Goal: Task Accomplishment & Management: Use online tool/utility

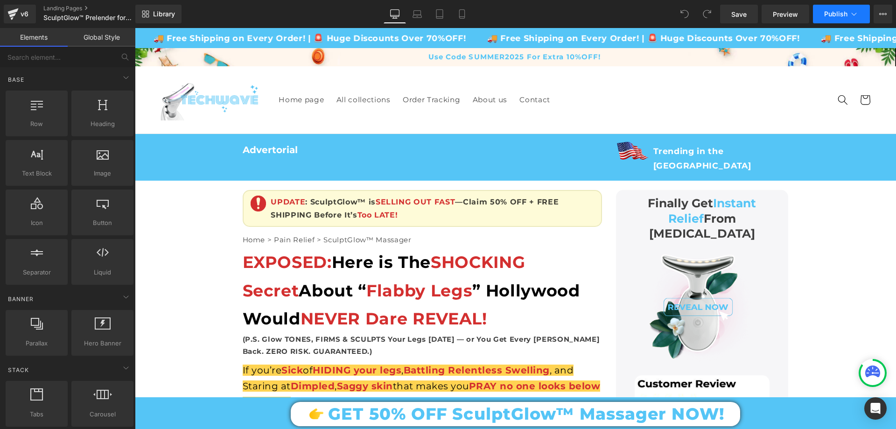
click at [844, 6] on button "Publish" at bounding box center [841, 14] width 57 height 19
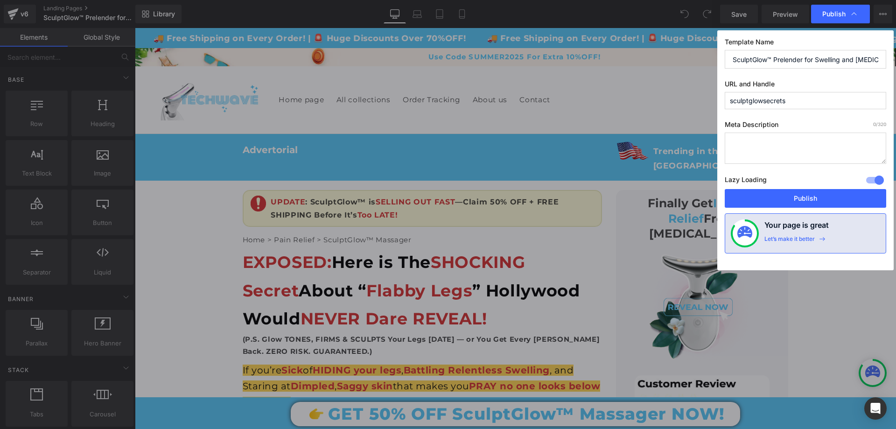
click at [806, 102] on input "sculptglowsecrets" at bounding box center [804, 100] width 161 height 17
click at [768, 99] on input "sculptglowsecrets" at bounding box center [804, 100] width 161 height 17
paste input "-exposed"
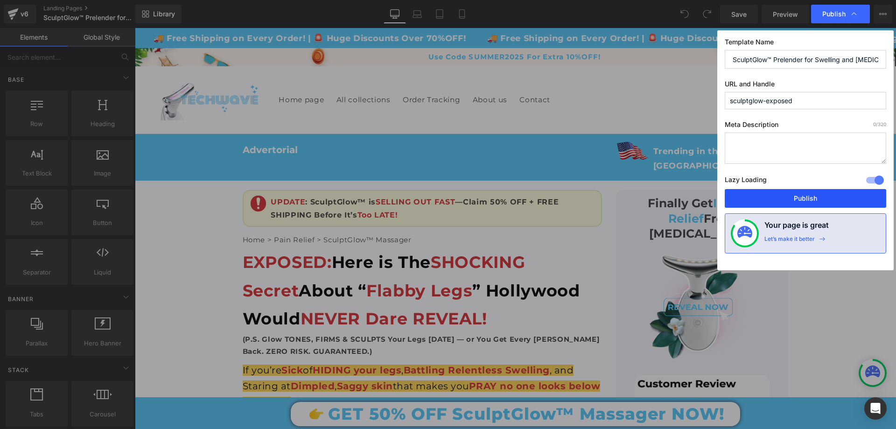
type input "sculptglow-exposed"
click at [802, 202] on button "Publish" at bounding box center [804, 198] width 161 height 19
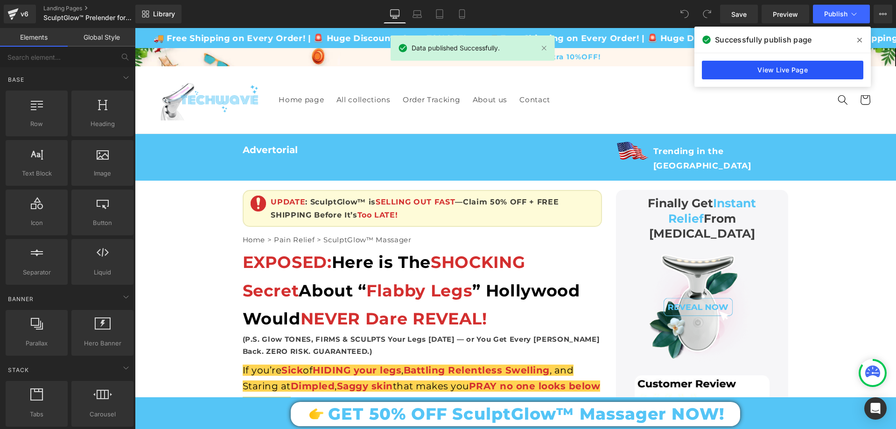
click at [816, 77] on link "View Live Page" at bounding box center [781, 70] width 161 height 19
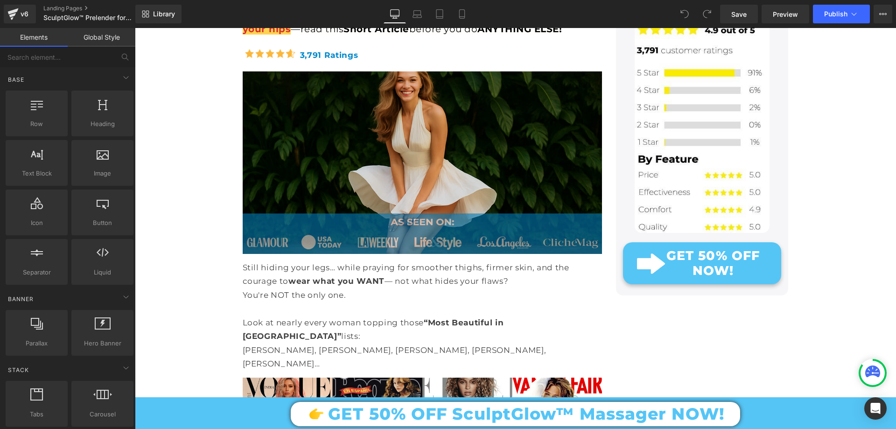
scroll to position [280, 0]
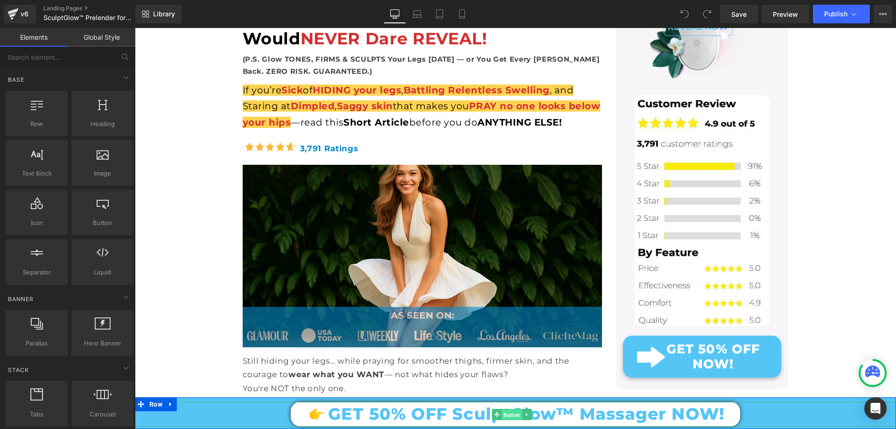
click at [503, 412] on span "Button" at bounding box center [511, 414] width 21 height 11
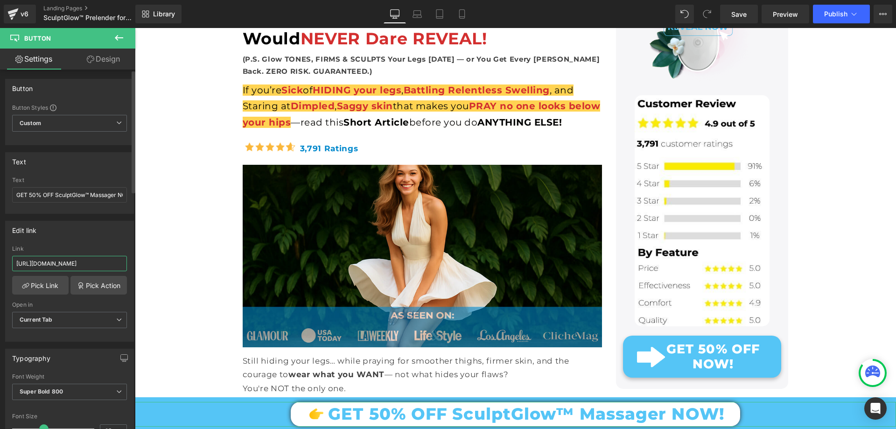
click at [62, 264] on input "[URL][DOMAIN_NAME]" at bounding box center [69, 263] width 115 height 15
paste input "sculptglow%E2%84%A2?_ab=0&key=1755961889734"
type input "[URL][DOMAIN_NAME]"
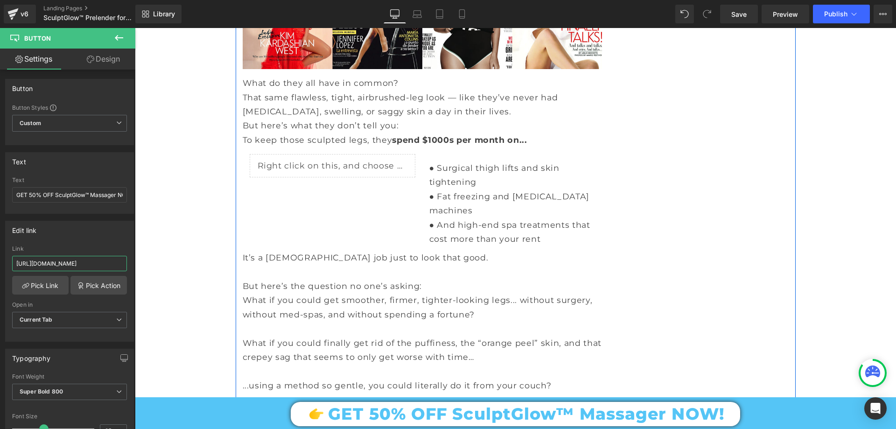
scroll to position [1213, 0]
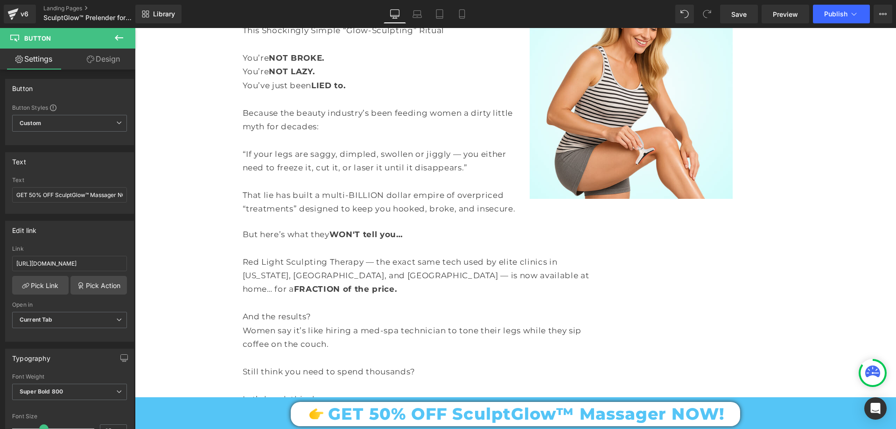
scroll to position [0, 0]
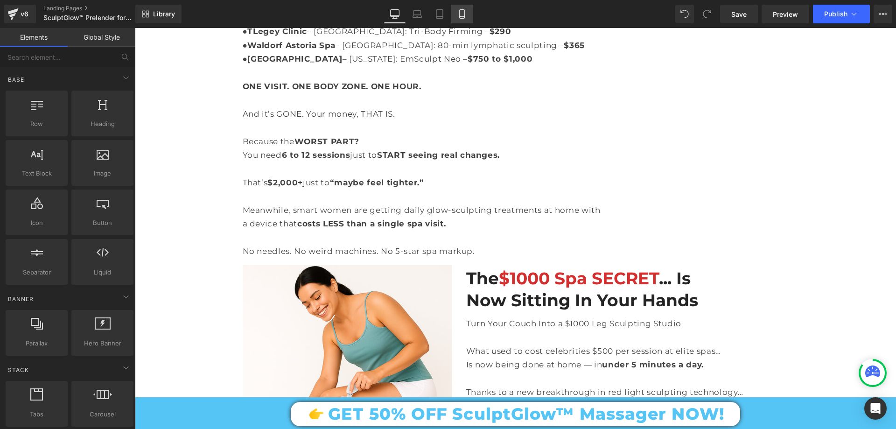
click at [462, 13] on icon at bounding box center [461, 13] width 9 height 9
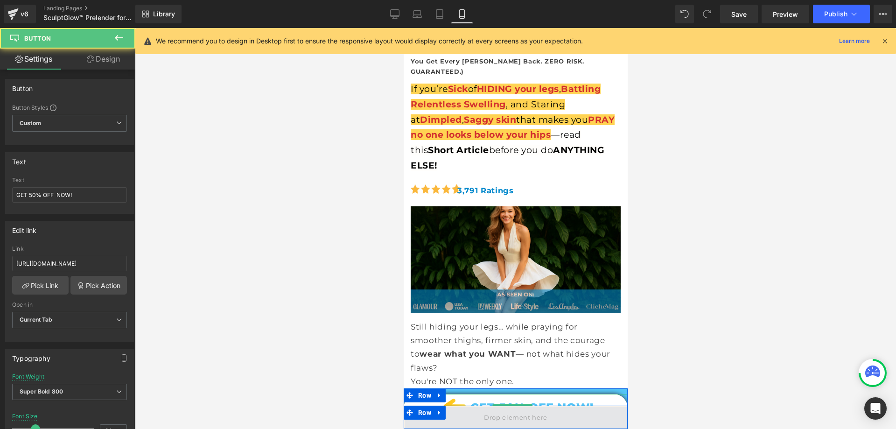
scroll to position [289, 0]
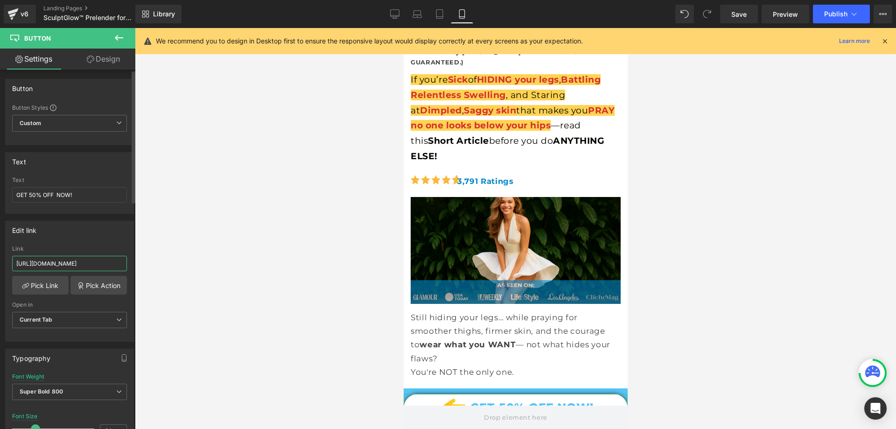
click at [112, 260] on input "[URL][DOMAIN_NAME]" at bounding box center [69, 263] width 115 height 15
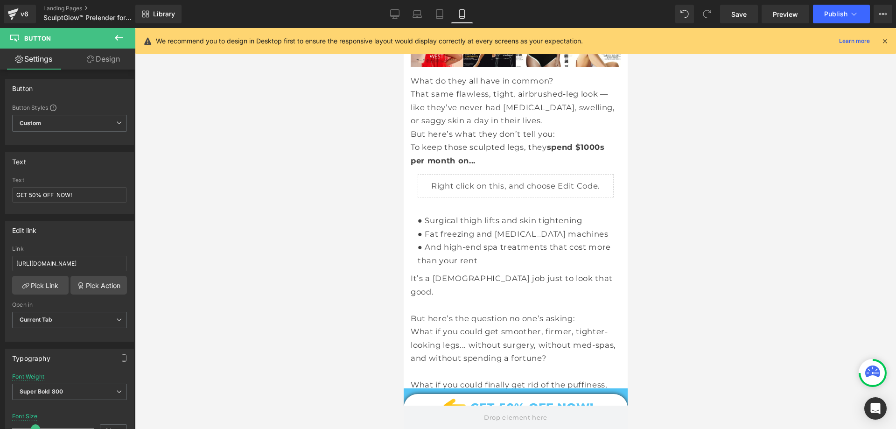
click at [307, 319] on div at bounding box center [515, 228] width 761 height 401
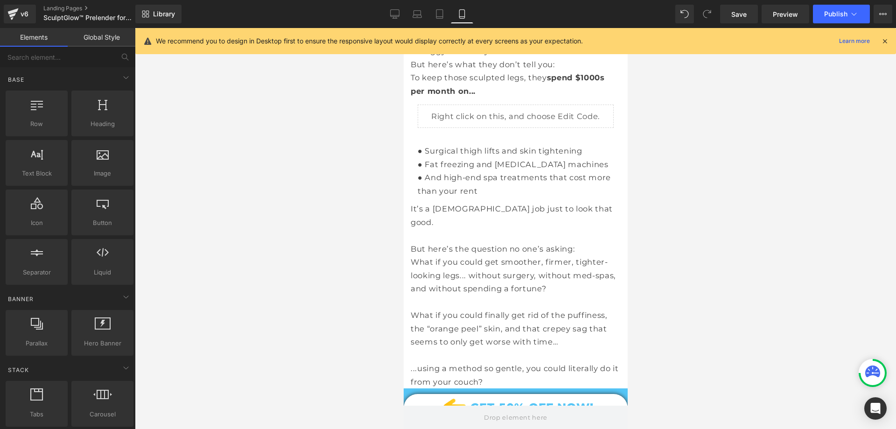
scroll to position [989, 0]
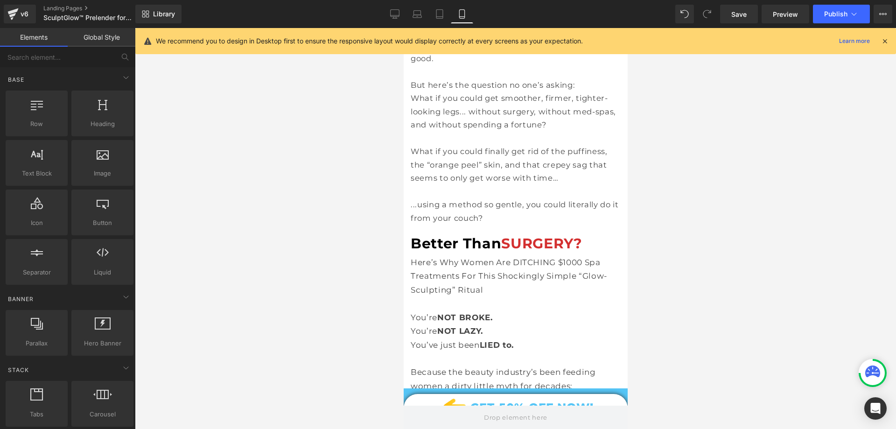
click at [338, 286] on div at bounding box center [515, 228] width 761 height 401
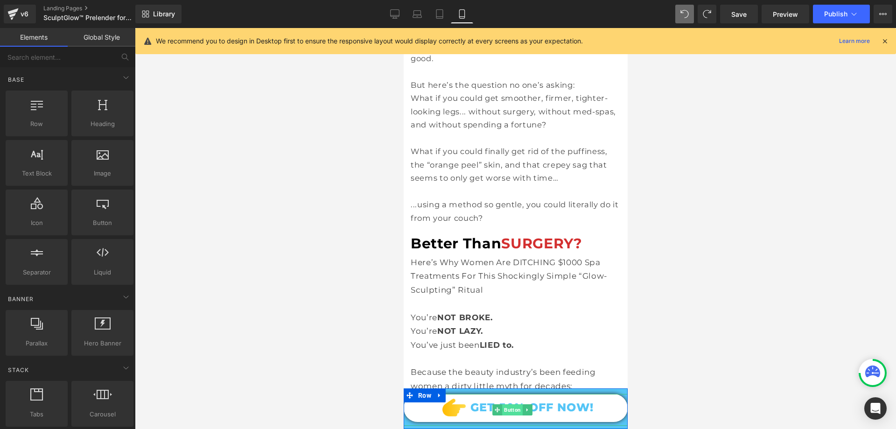
click at [507, 409] on span "Button" at bounding box center [511, 409] width 21 height 11
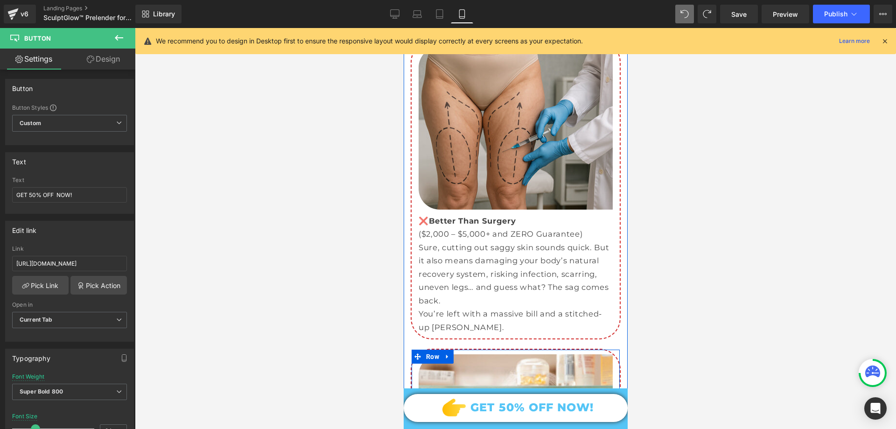
scroll to position [4618, 0]
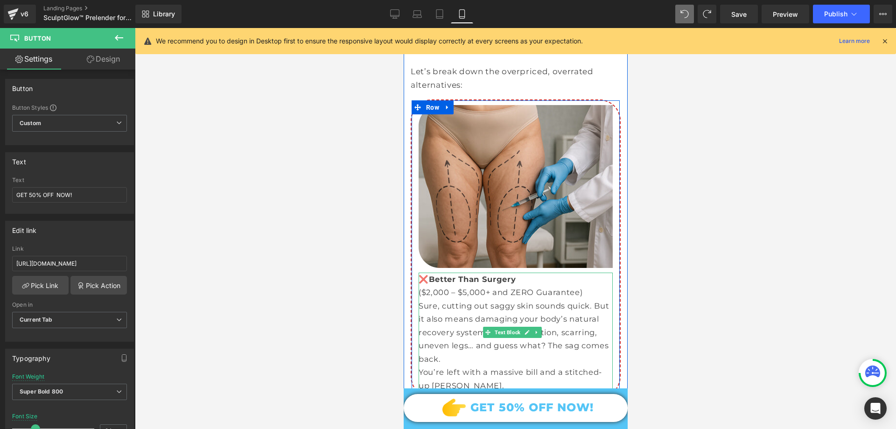
click at [512, 285] on p "($2,000 – $5,000+ and ZERO Guarantee)" at bounding box center [515, 292] width 194 height 14
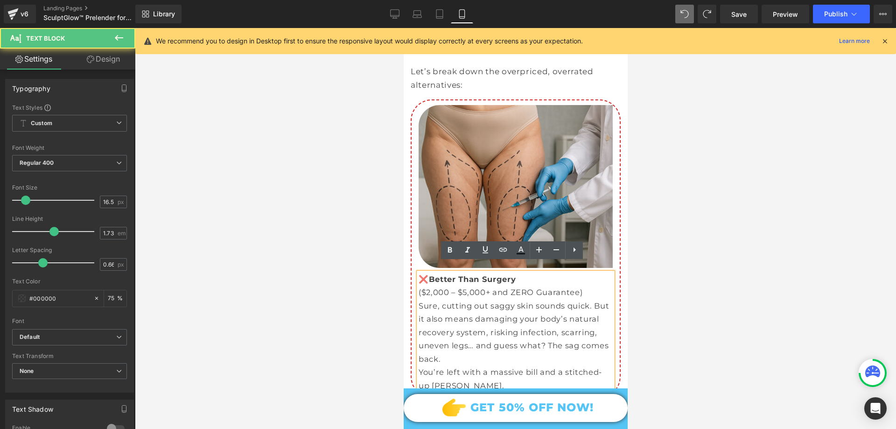
click at [512, 285] on p "($2,000 – $5,000+ and ZERO Guarantee)" at bounding box center [515, 292] width 194 height 14
click at [419, 285] on p "($2,000 – $5,000+ and ZERO Guarantee)" at bounding box center [515, 292] width 194 height 14
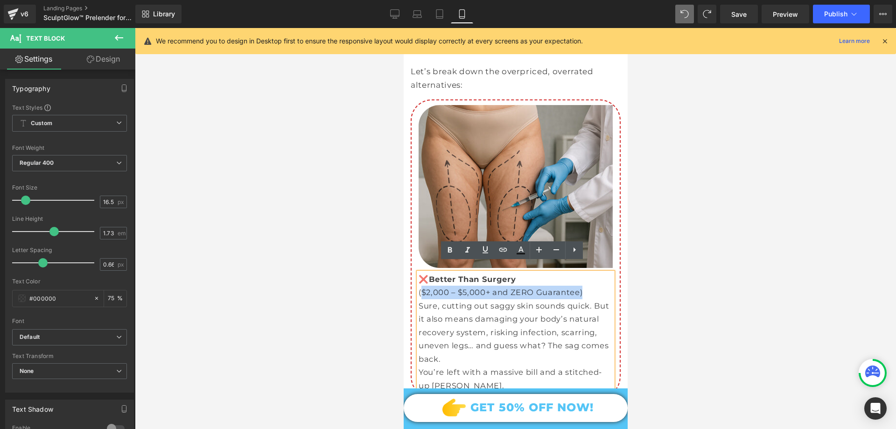
drag, startPoint x: 419, startPoint y: 283, endPoint x: 589, endPoint y: 285, distance: 169.3
click at [589, 285] on p "($2,000 – $5,000+ and ZERO Guarantee)" at bounding box center [515, 292] width 194 height 14
click at [578, 288] on p "($2,000 – $5,000+ and ZERO Guarantee)" at bounding box center [515, 292] width 194 height 14
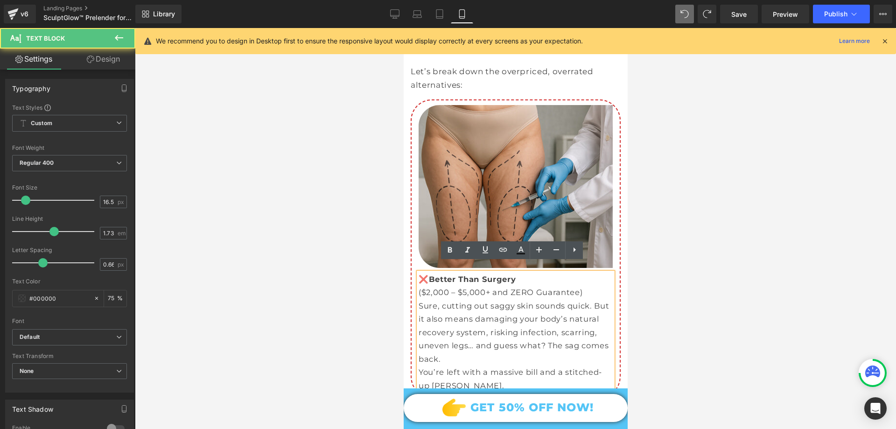
click at [437, 302] on p "Sure, cutting out saggy skin sounds quick. But it also means damaging your body…" at bounding box center [515, 332] width 194 height 67
click at [364, 288] on div at bounding box center [515, 228] width 761 height 401
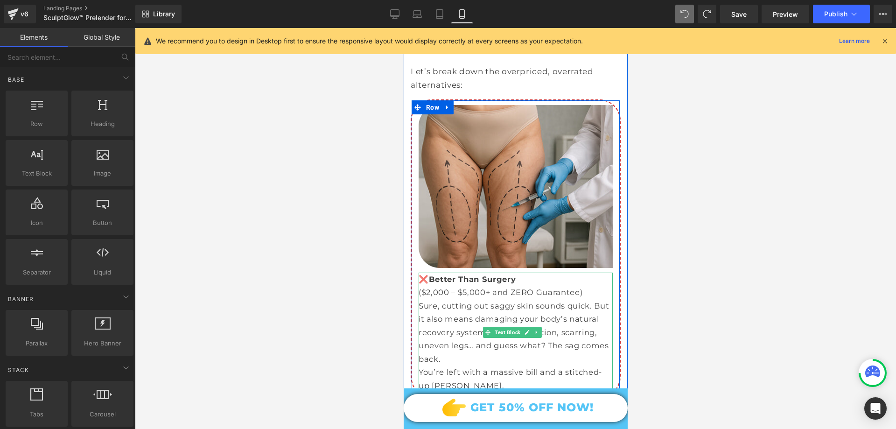
click at [479, 299] on p "Sure, cutting out saggy skin sounds quick. But it also means damaging your body…" at bounding box center [515, 332] width 194 height 67
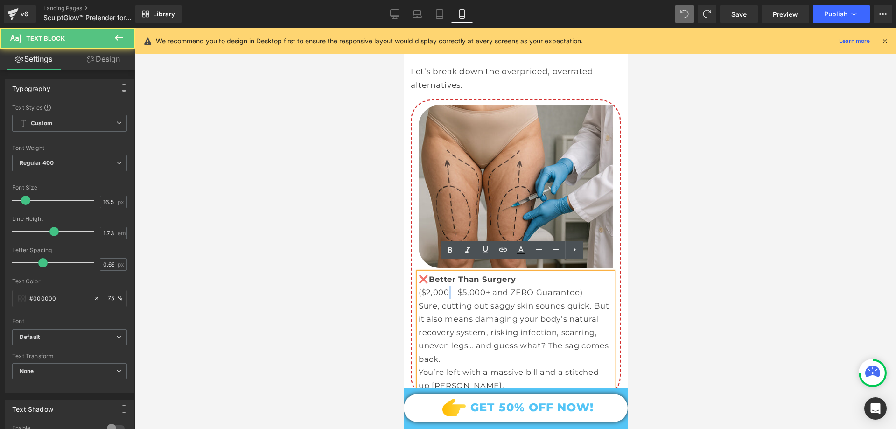
click at [449, 285] on p "($2,000 – $5,000+ and ZERO Guarantee)" at bounding box center [515, 292] width 194 height 14
click at [431, 285] on p "($2,000 – $5,000+ and ZERO Guarantee)" at bounding box center [515, 292] width 194 height 14
click at [431, 275] on p "❌ Better Than Surgery" at bounding box center [515, 279] width 194 height 14
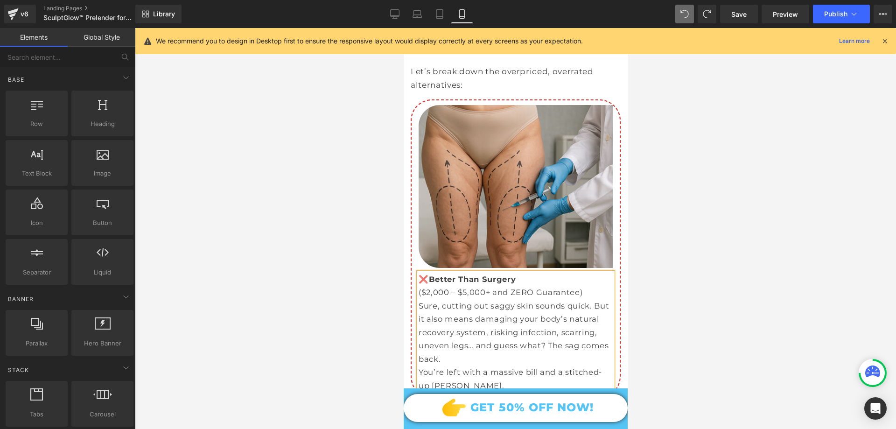
click at [381, 296] on div at bounding box center [515, 228] width 761 height 401
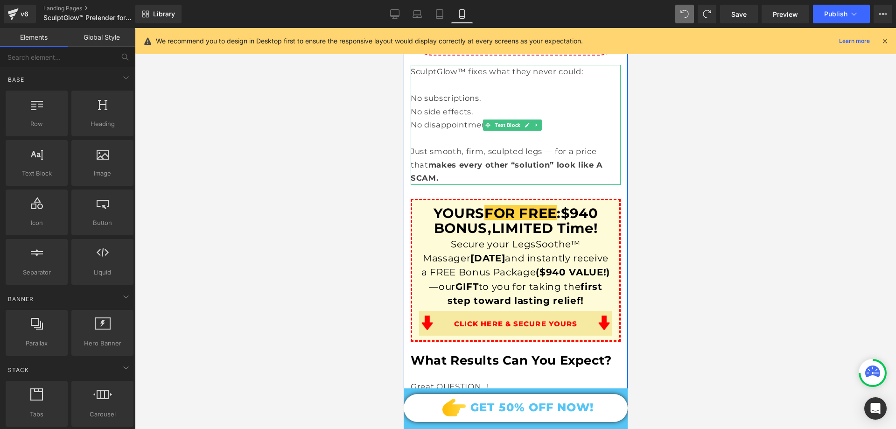
scroll to position [5830, 0]
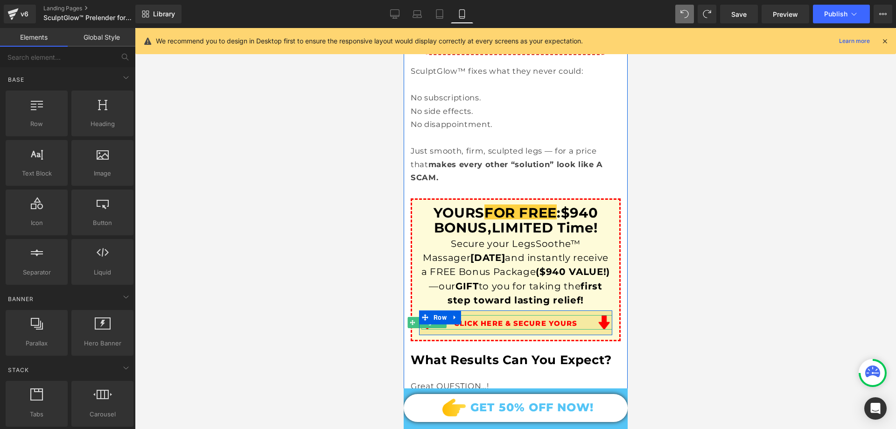
click at [505, 315] on div at bounding box center [516, 322] width 191 height 14
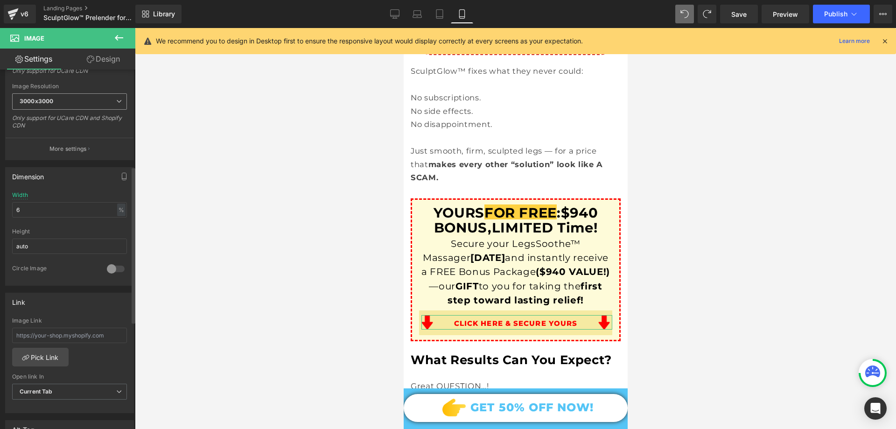
scroll to position [280, 0]
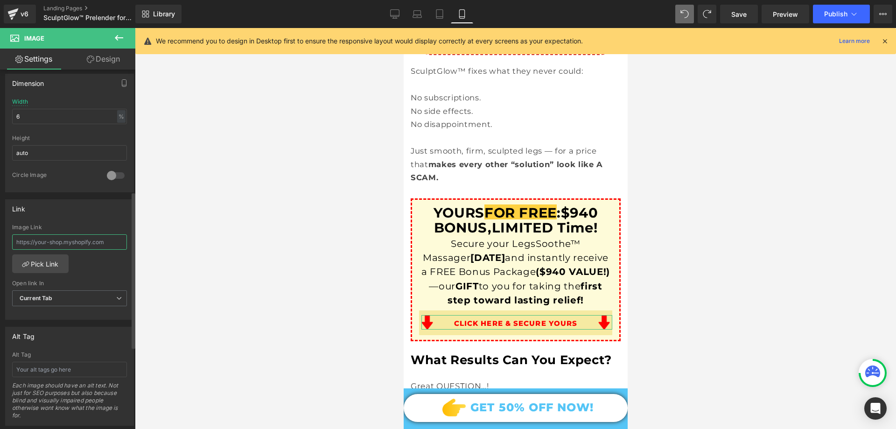
click at [72, 241] on input "text" at bounding box center [69, 241] width 115 height 15
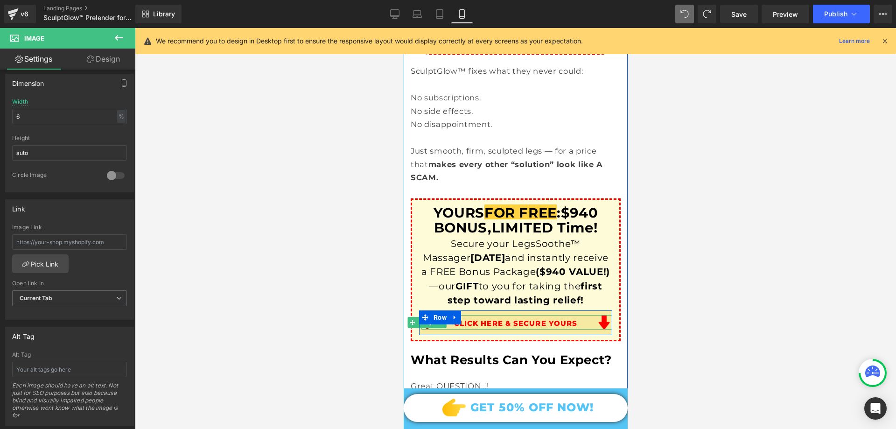
click at [505, 315] on div at bounding box center [516, 322] width 191 height 14
click at [426, 317] on span "Image" at bounding box center [426, 322] width 19 height 11
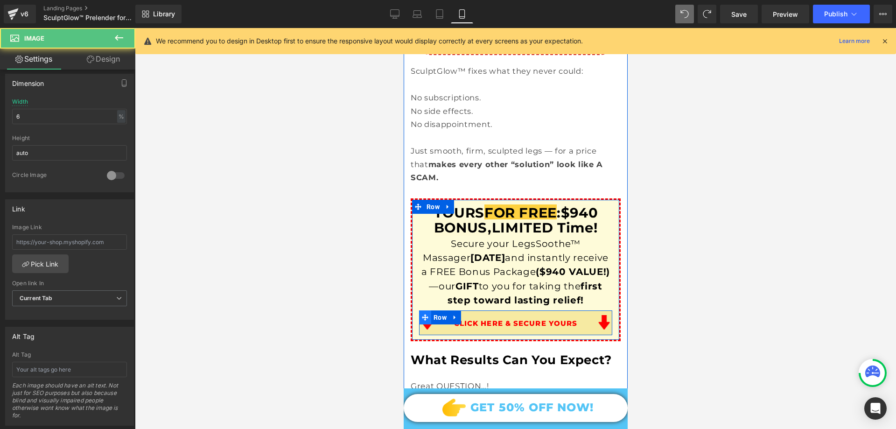
click at [429, 310] on span at bounding box center [424, 317] width 12 height 14
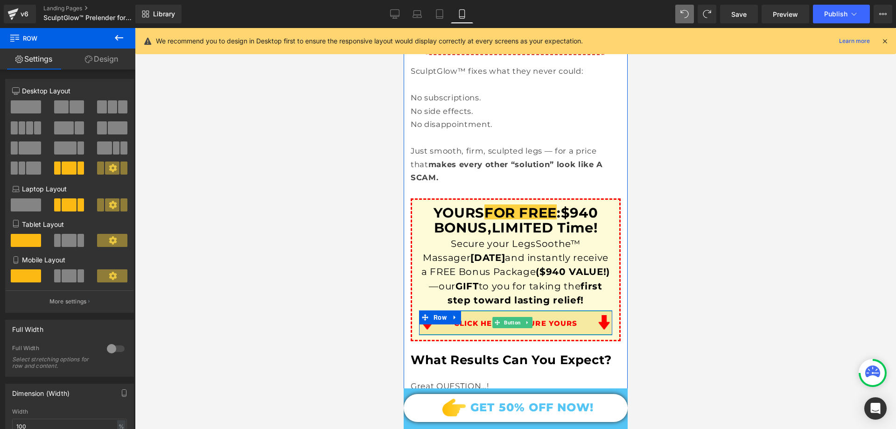
click at [504, 311] on link "CLICK HERE & SECURE YOURS" at bounding box center [515, 323] width 124 height 24
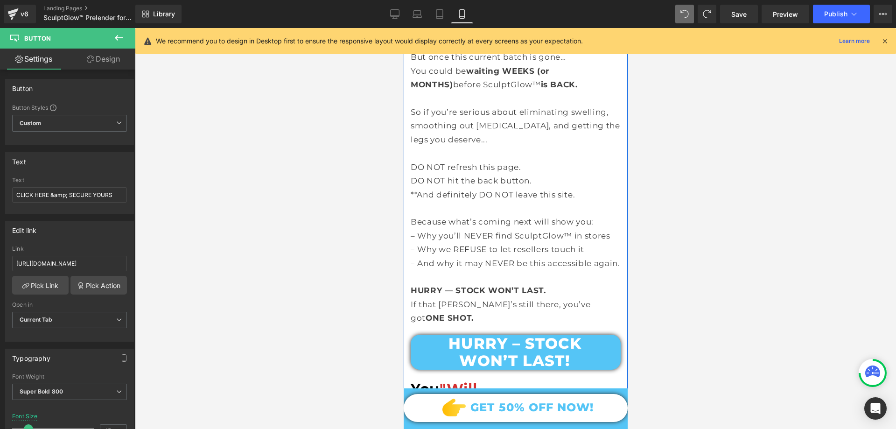
scroll to position [8209, 0]
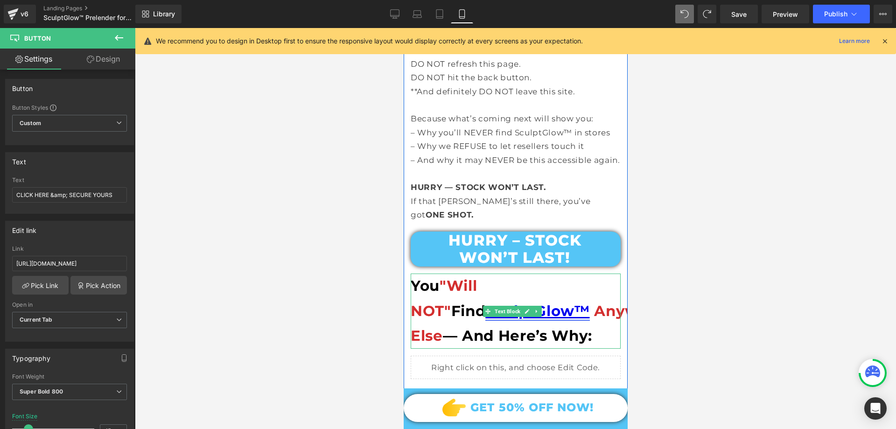
click at [485, 302] on link "SculptGlow™" at bounding box center [537, 311] width 104 height 18
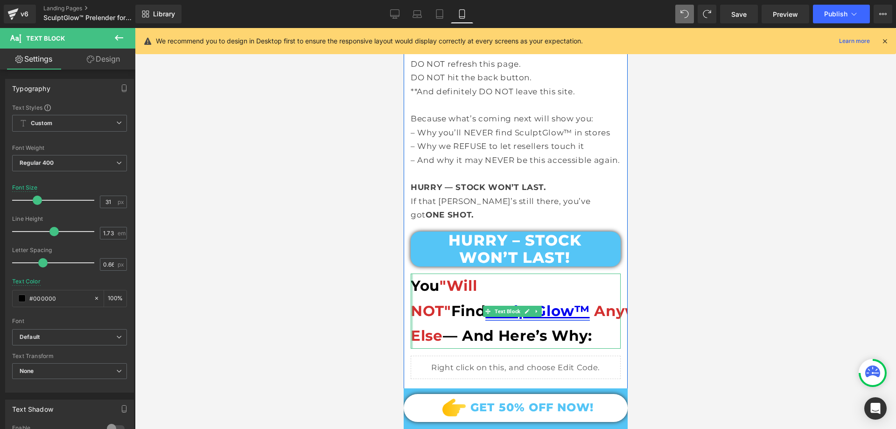
click at [411, 293] on div "You "Will NOT" Find SculptGlow™ Anywhere Else — And Here’s Why: Text Block" at bounding box center [515, 310] width 210 height 75
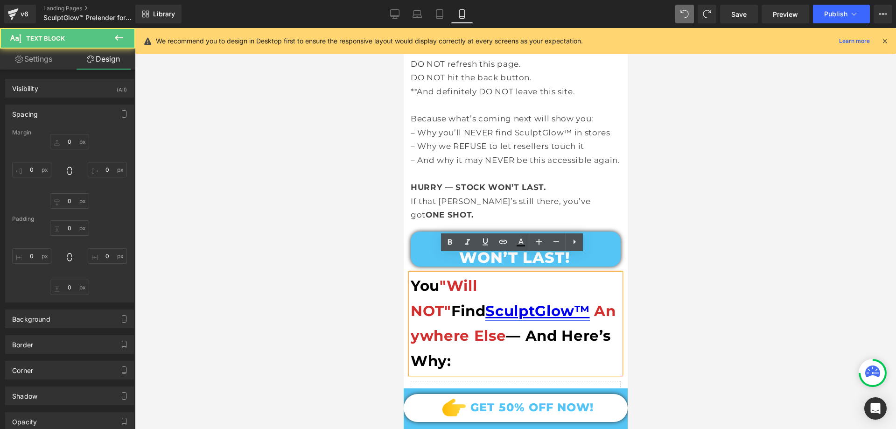
click at [485, 302] on link "SculptGlow™" at bounding box center [537, 311] width 104 height 18
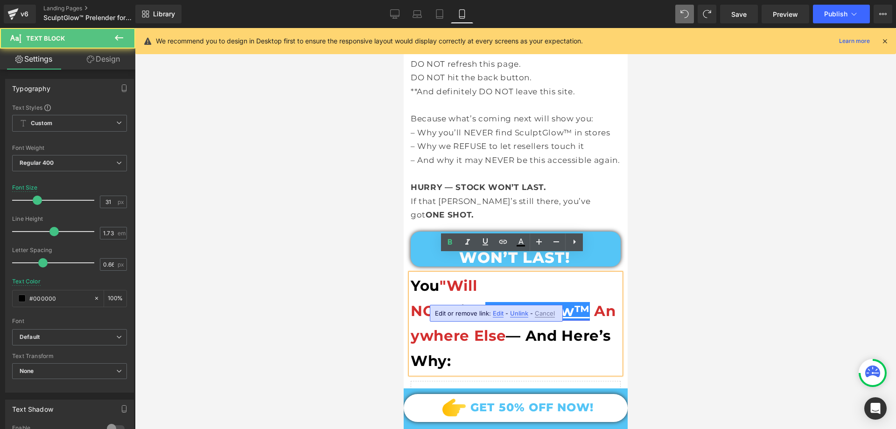
click at [499, 302] on link "SculptGlow™" at bounding box center [537, 311] width 104 height 18
click at [514, 302] on link "SculptGlow™" at bounding box center [537, 311] width 104 height 18
click at [512, 302] on link "SculptGlow™" at bounding box center [537, 311] width 104 height 18
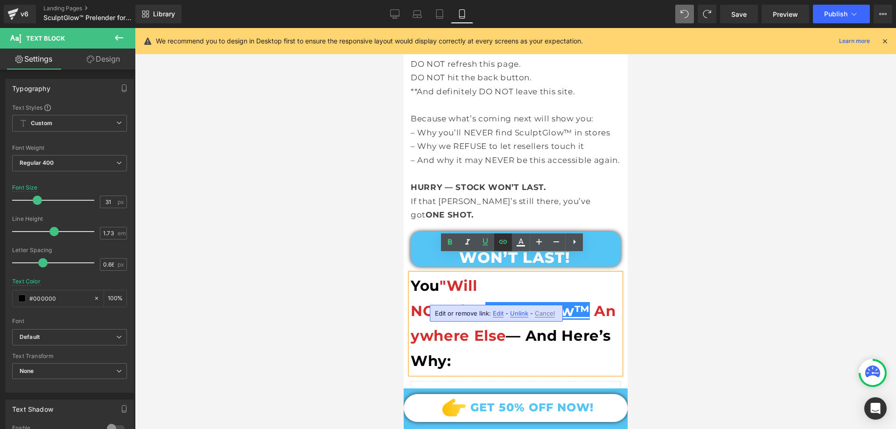
click at [498, 244] on icon at bounding box center [502, 241] width 11 height 11
click at [518, 319] on input "[URL][DOMAIN_NAME]" at bounding box center [488, 316] width 144 height 23
click at [518, 318] on input "[URL][DOMAIN_NAME]" at bounding box center [488, 316] width 144 height 23
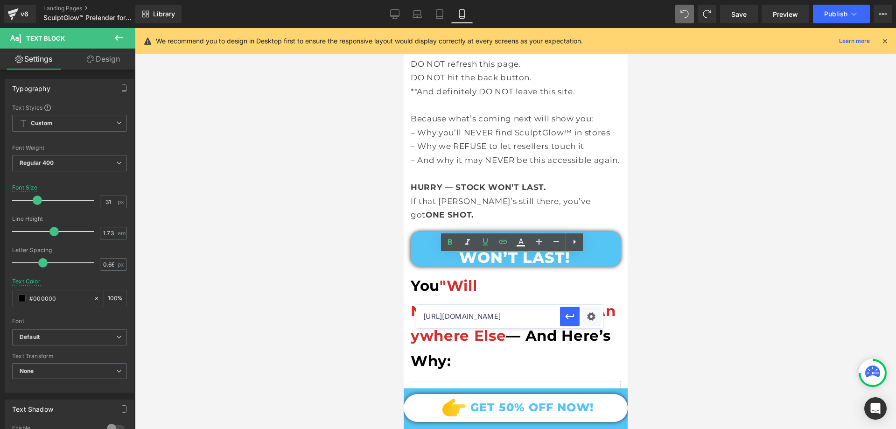
click at [765, 267] on div at bounding box center [515, 228] width 761 height 401
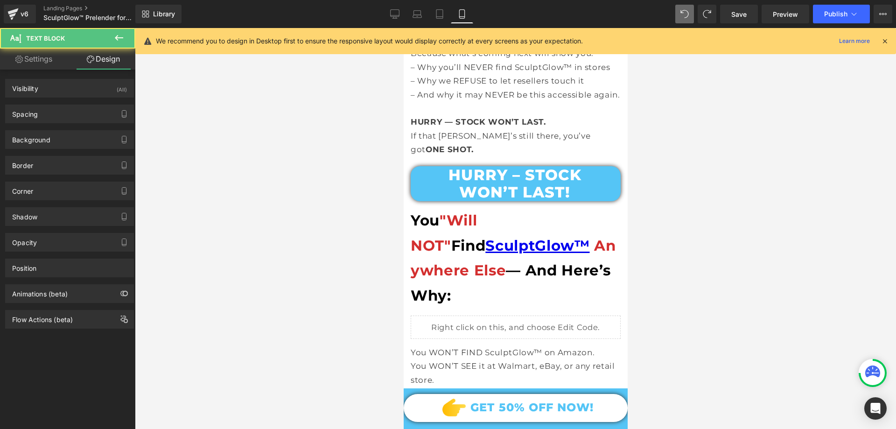
scroll to position [8301, 0]
